Goal: Task Accomplishment & Management: Complete application form

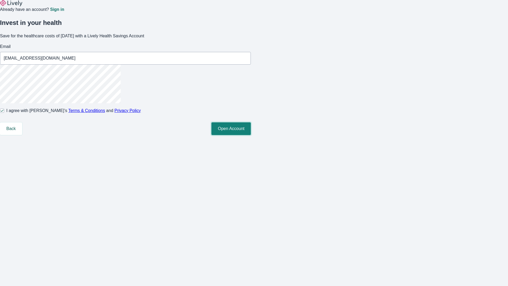
click at [251, 135] on button "Open Account" at bounding box center [230, 128] width 39 height 13
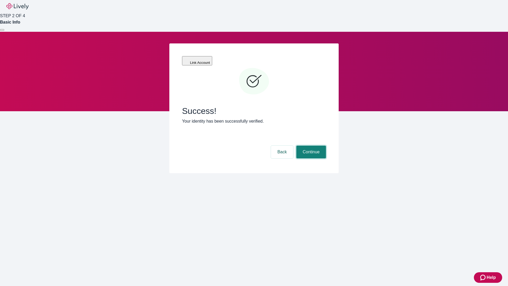
click at [310, 146] on button "Continue" at bounding box center [311, 152] width 30 height 13
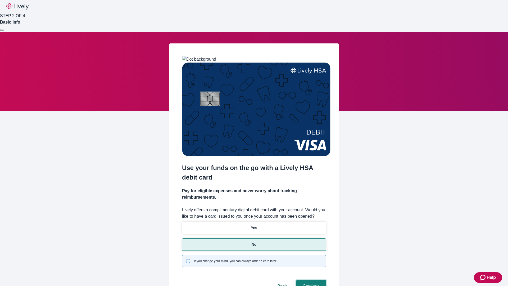
click at [310, 280] on button "Continue" at bounding box center [311, 286] width 30 height 13
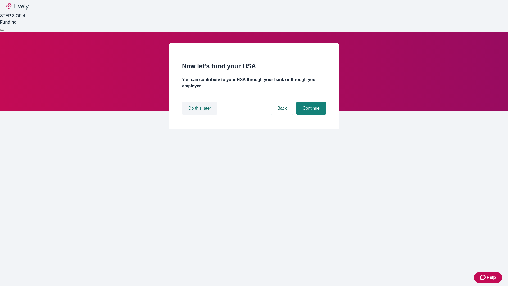
click at [200, 115] on button "Do this later" at bounding box center [199, 108] width 35 height 13
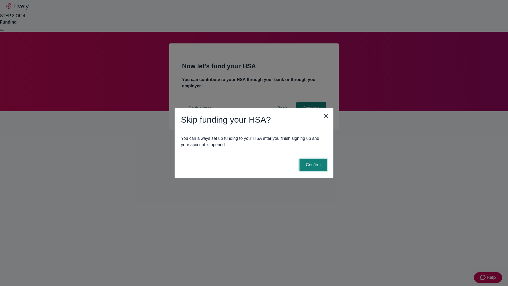
click at [312, 165] on button "Confirm" at bounding box center [314, 164] width 28 height 13
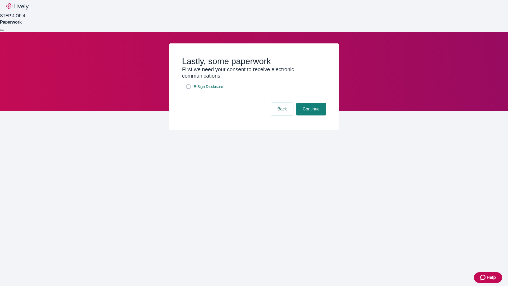
click at [188, 89] on input "E-Sign Disclosure" at bounding box center [188, 86] width 4 height 4
checkbox input "true"
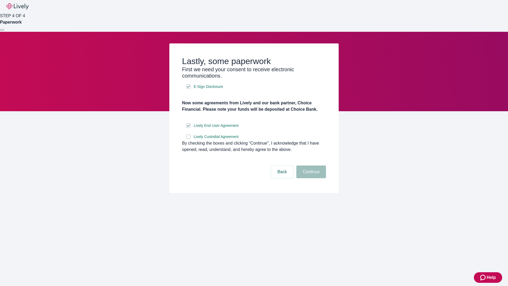
click at [188, 139] on input "Lively Custodial Agreement" at bounding box center [188, 136] width 4 height 4
checkbox input "true"
click at [310, 178] on button "Continue" at bounding box center [311, 171] width 30 height 13
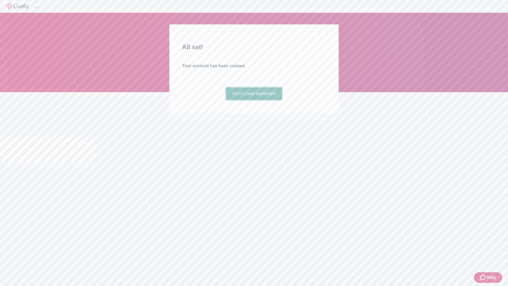
click at [254, 100] on link "Go to Lively dashboard" at bounding box center [254, 93] width 56 height 13
